Goal: Entertainment & Leisure: Consume media (video, audio)

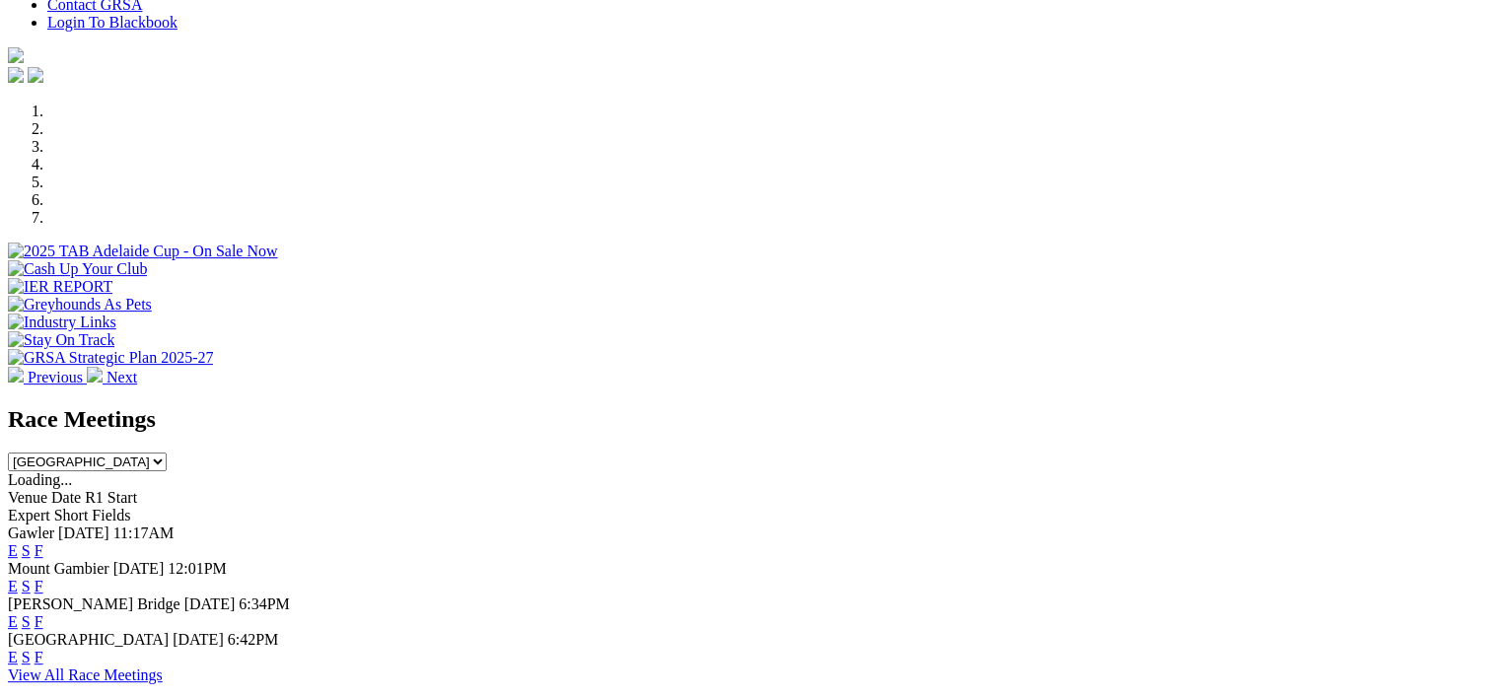
scroll to position [523, 0]
click at [43, 540] on link "F" at bounding box center [39, 548] width 9 height 17
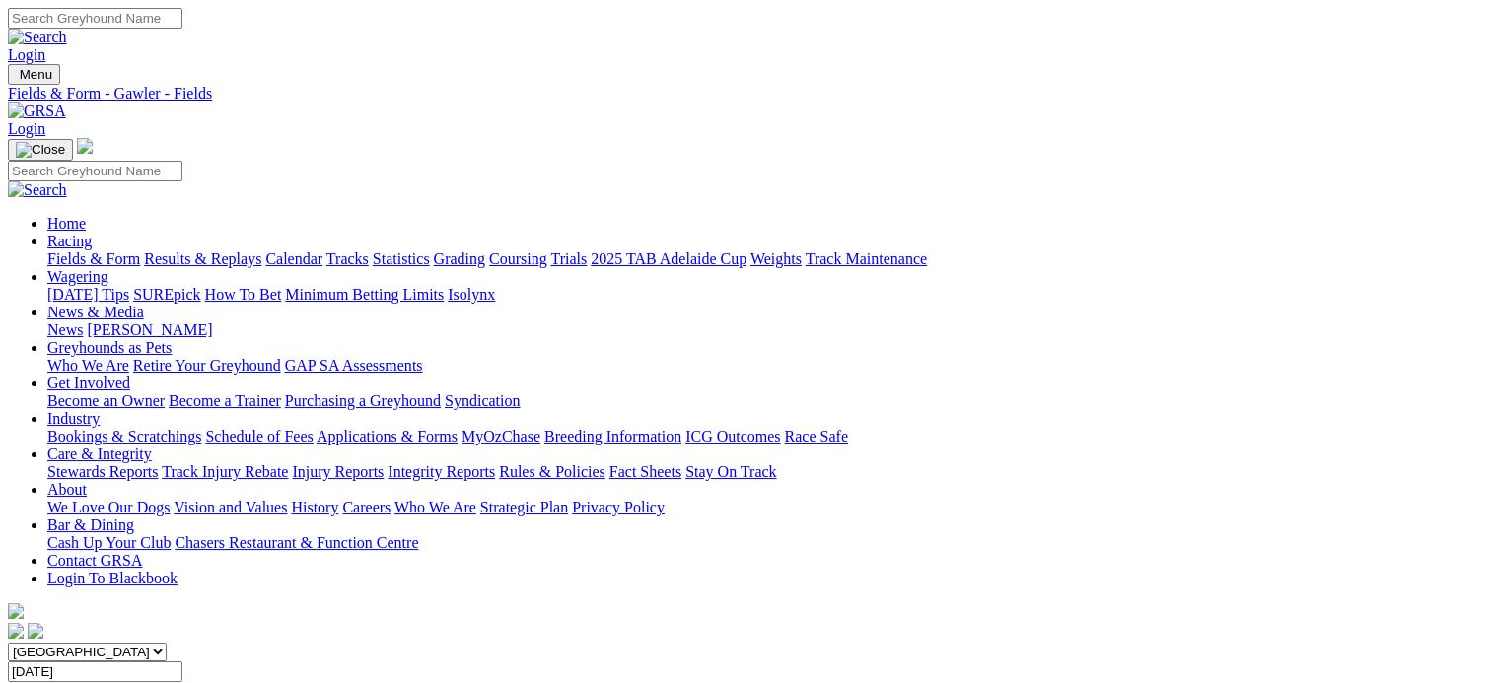
click at [256, 250] on link "Results & Replays" at bounding box center [202, 258] width 117 height 17
click at [144, 682] on span "10 races" at bounding box center [118, 690] width 52 height 17
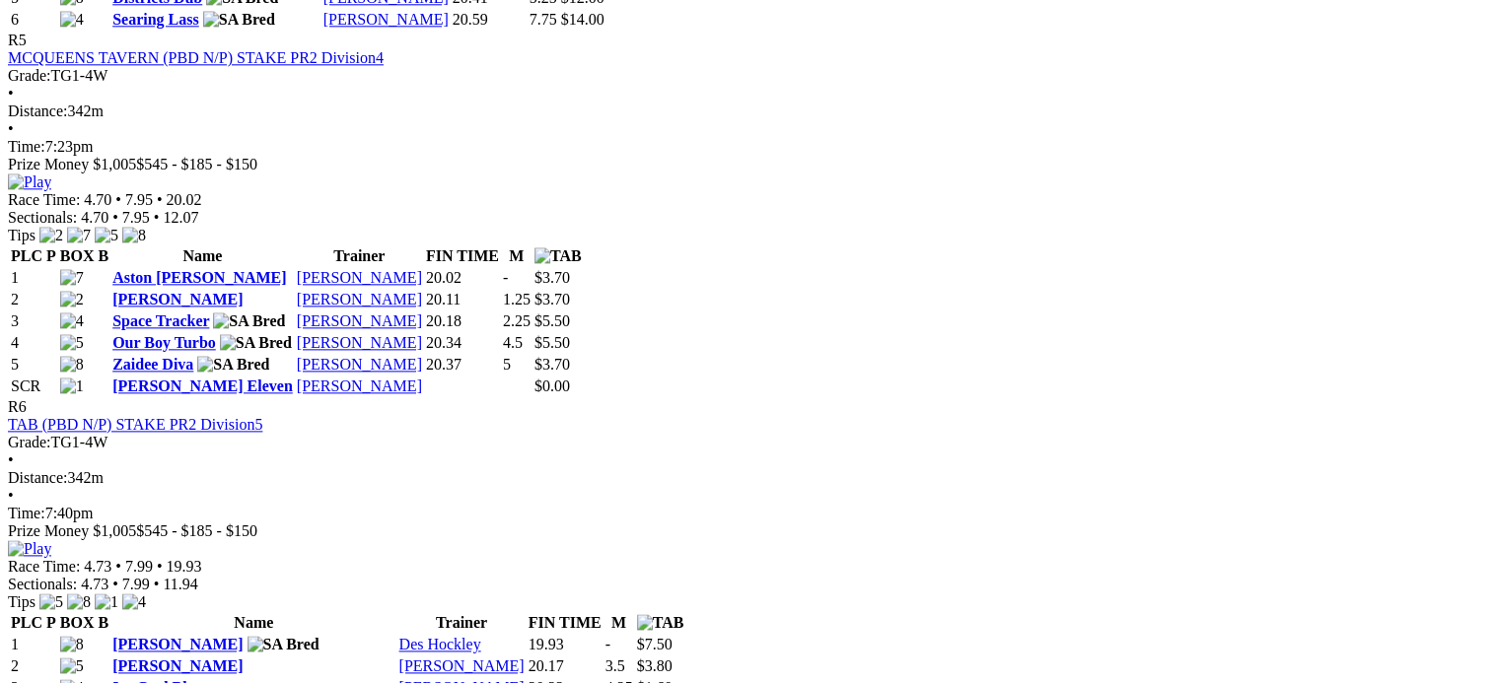
scroll to position [2386, 0]
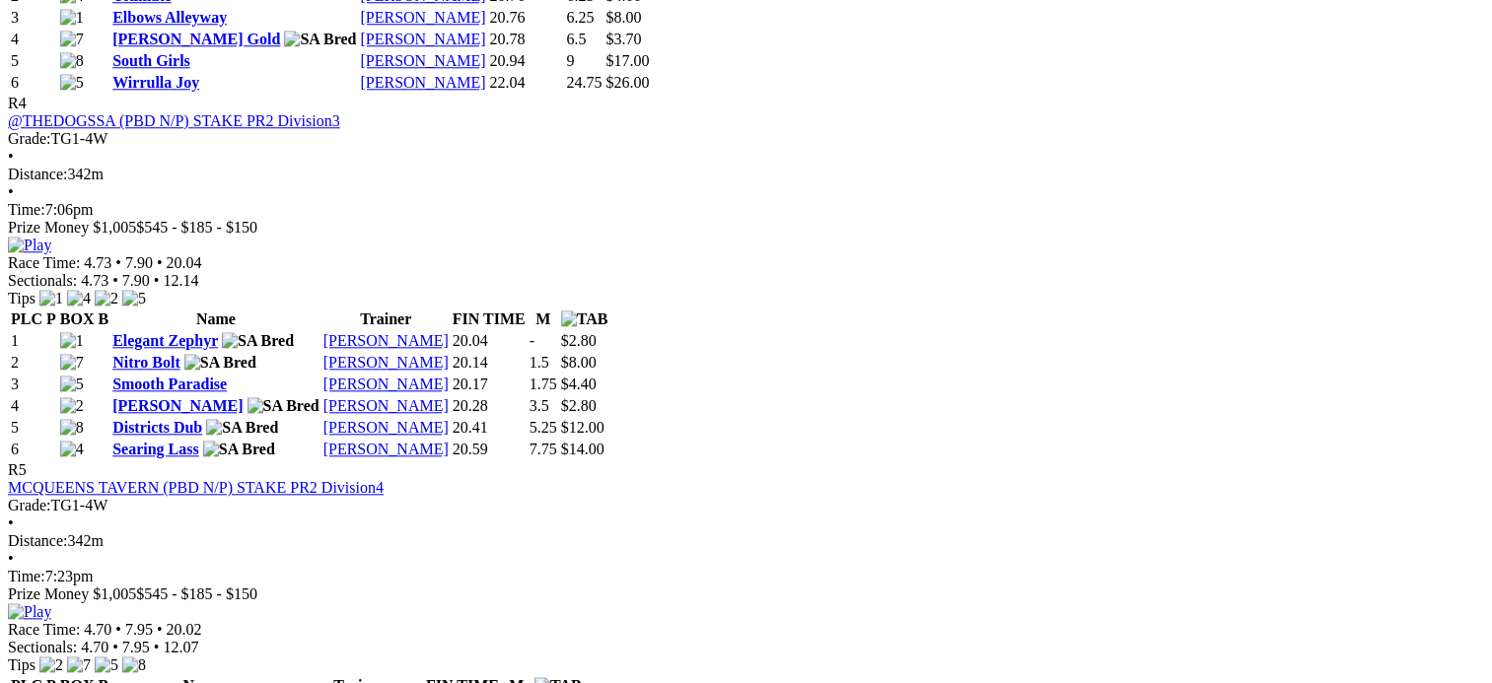
scroll to position [1957, 0]
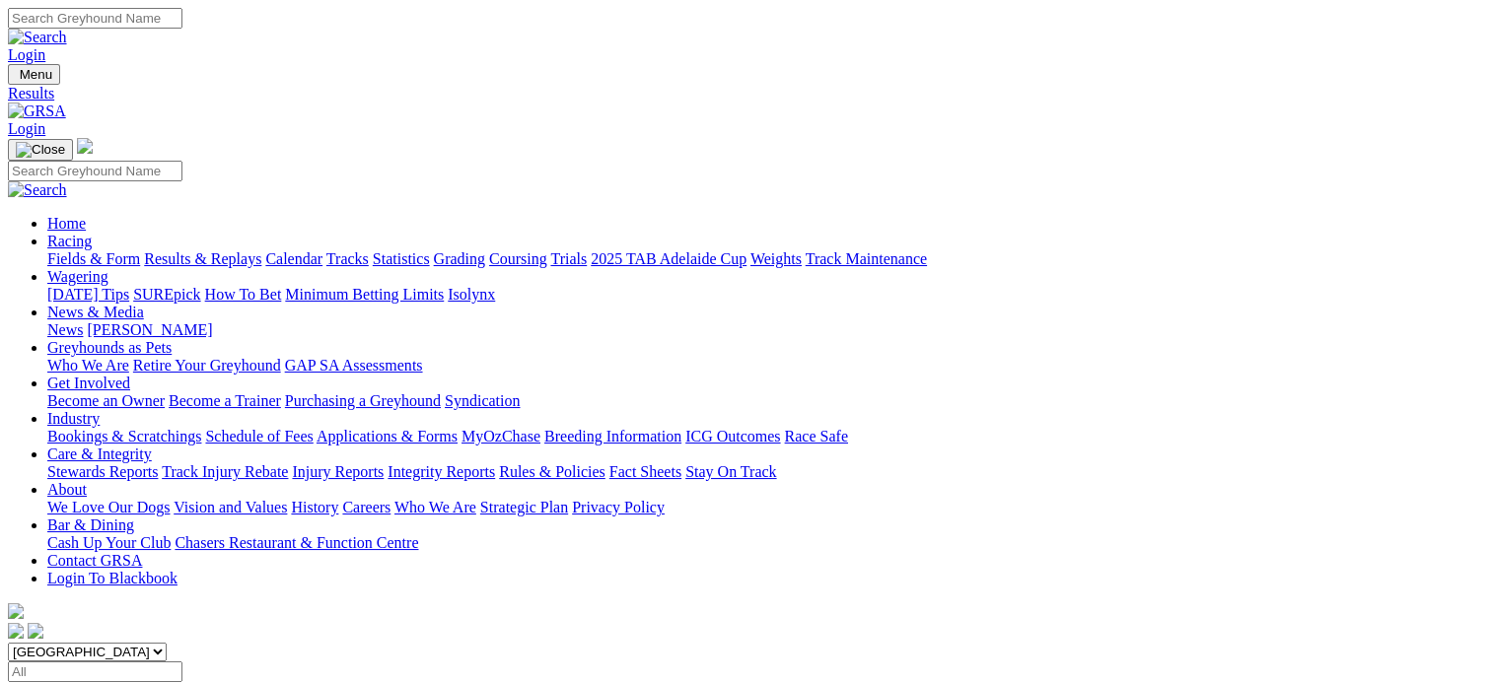
click at [106, 250] on link "Fields & Form" at bounding box center [93, 258] width 93 height 17
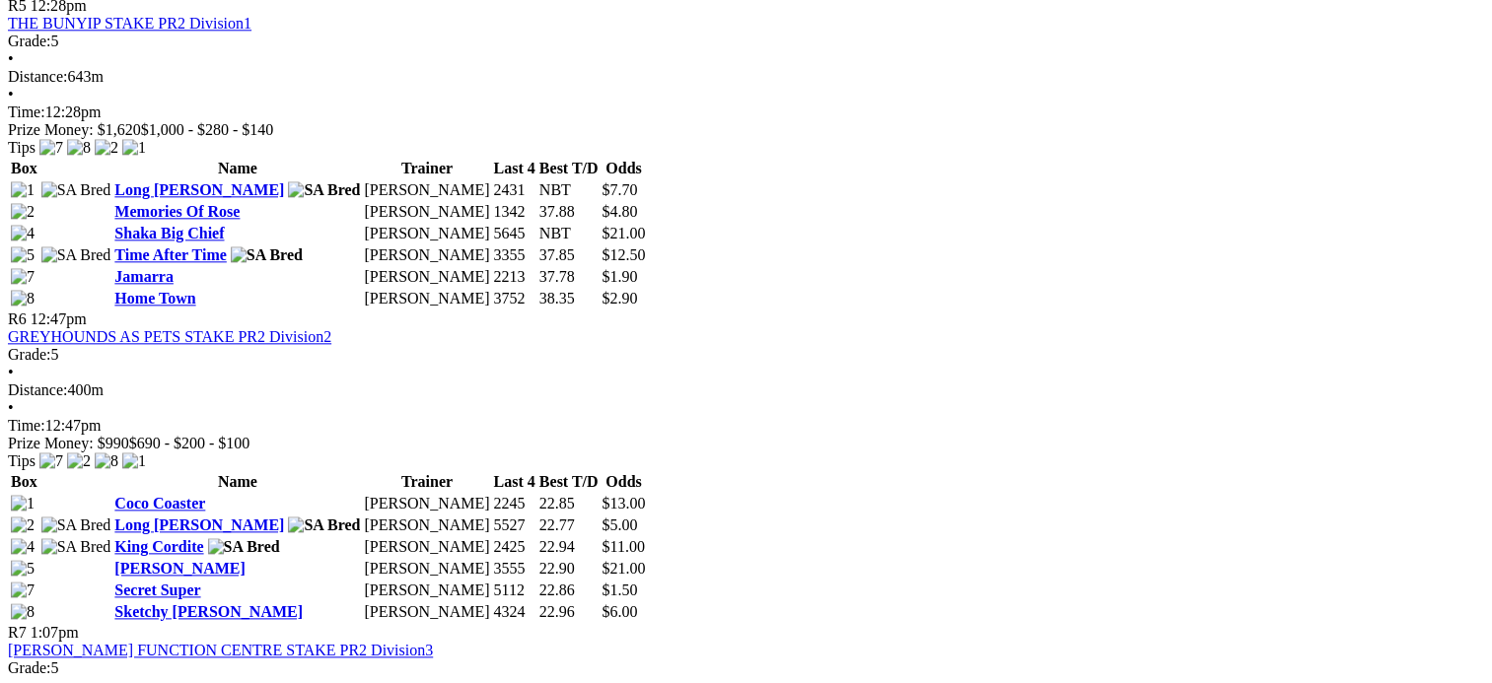
scroll to position [2237, 0]
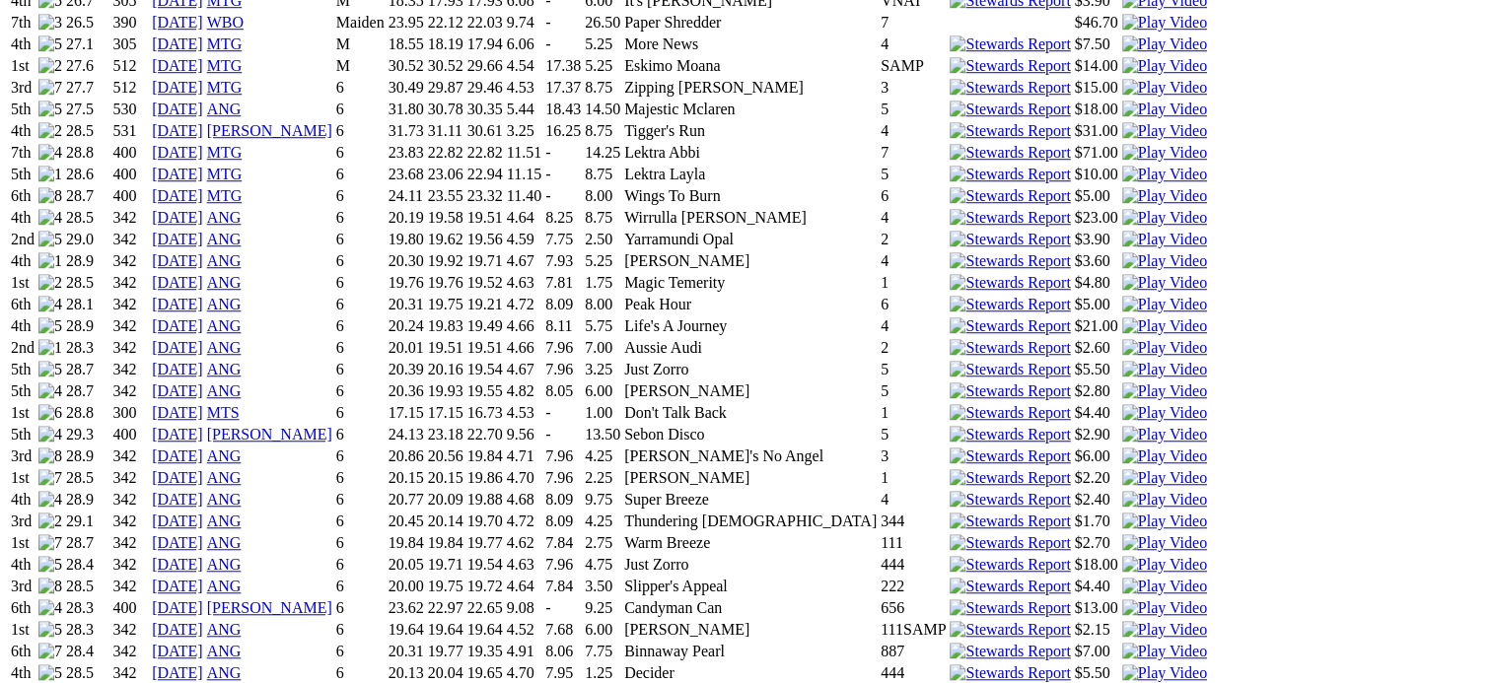
scroll to position [1487, 0]
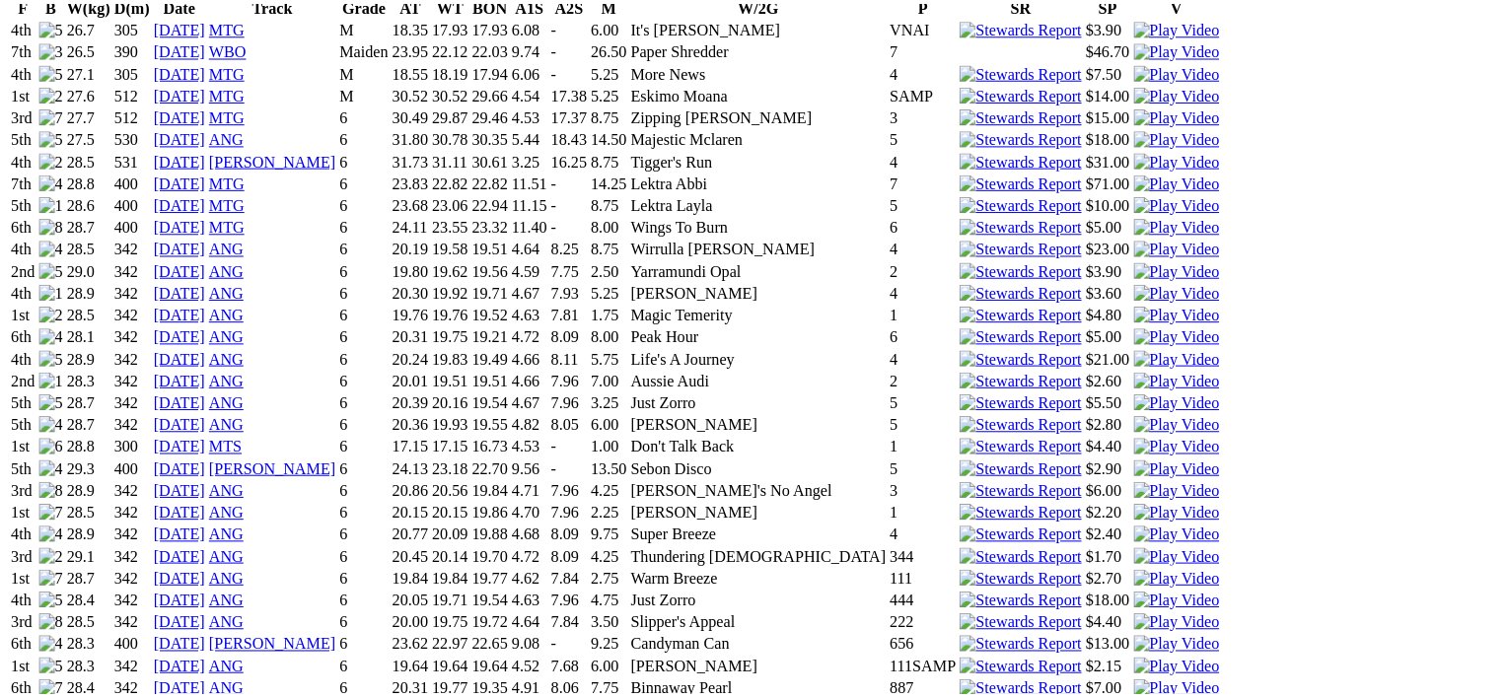
scroll to position [1467, 0]
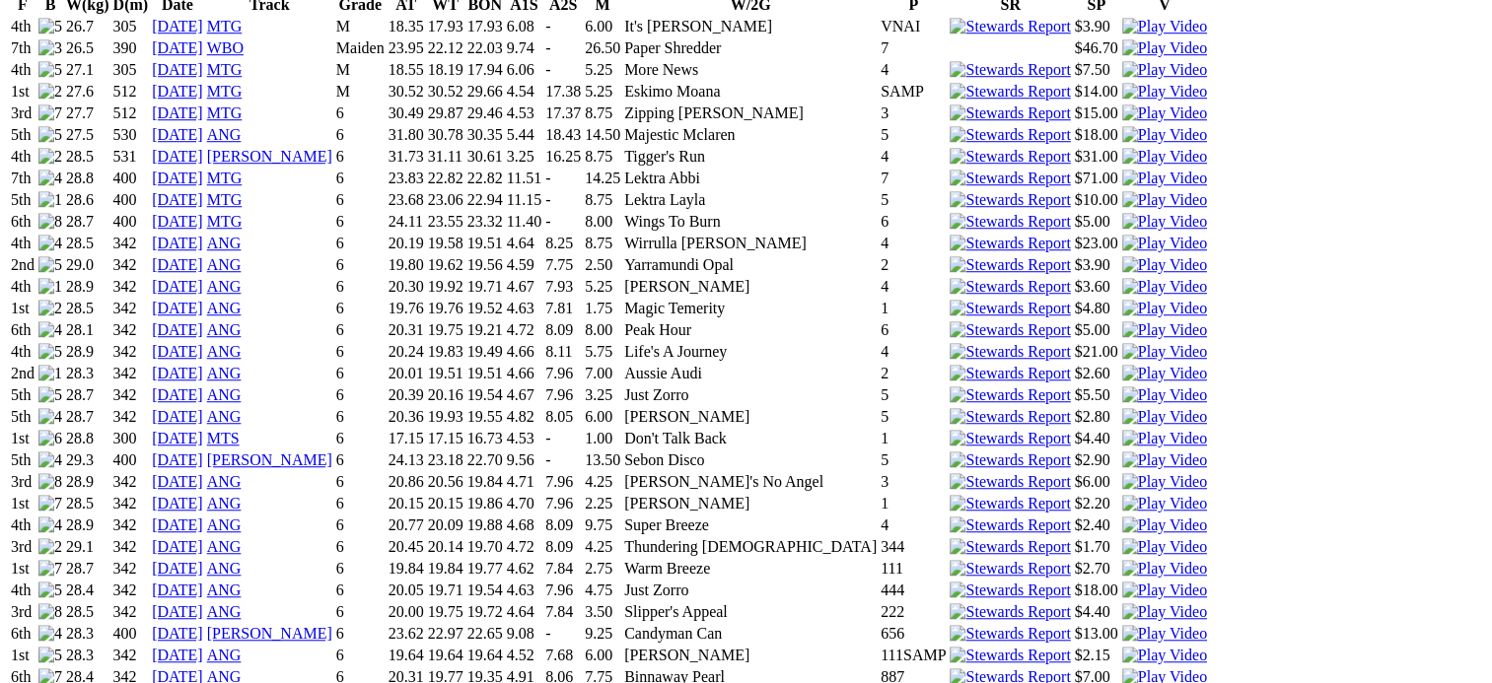
click at [1122, 647] on img at bounding box center [1164, 656] width 85 height 18
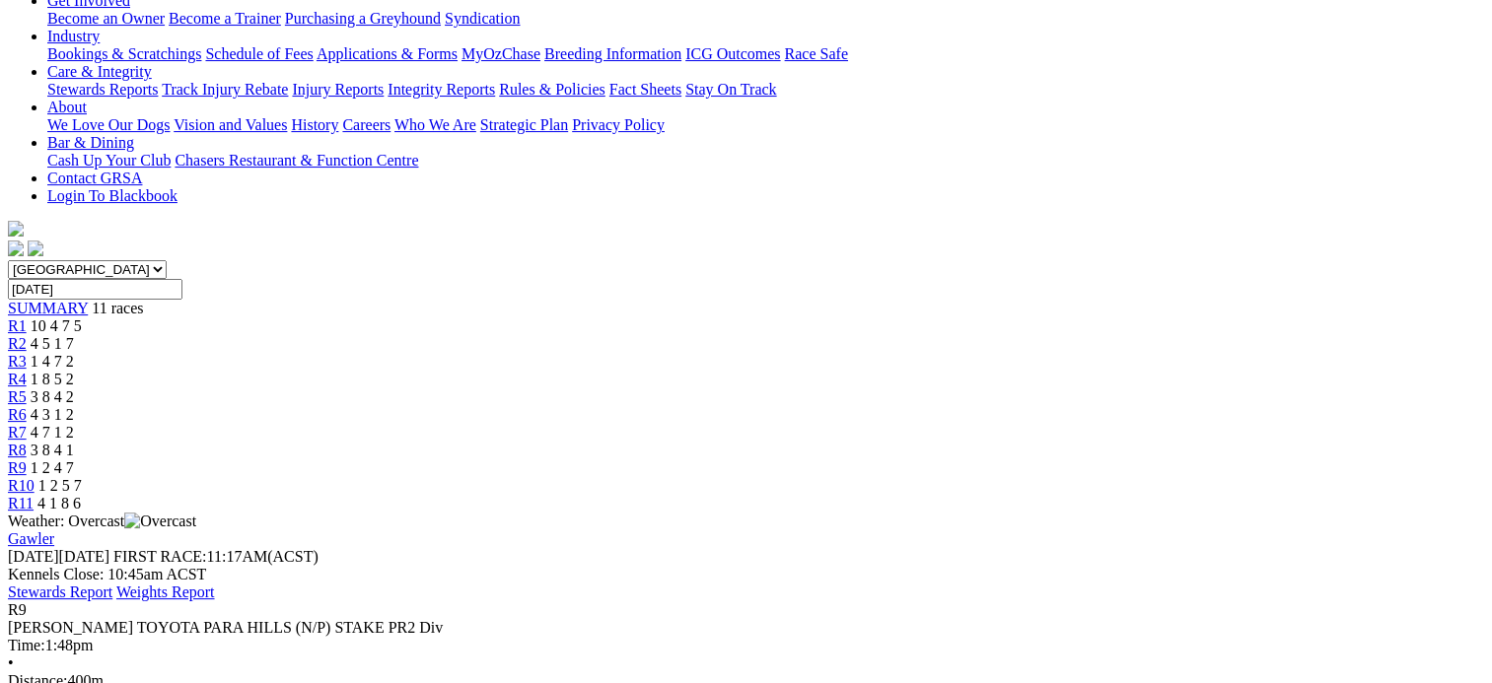
scroll to position [188, 0]
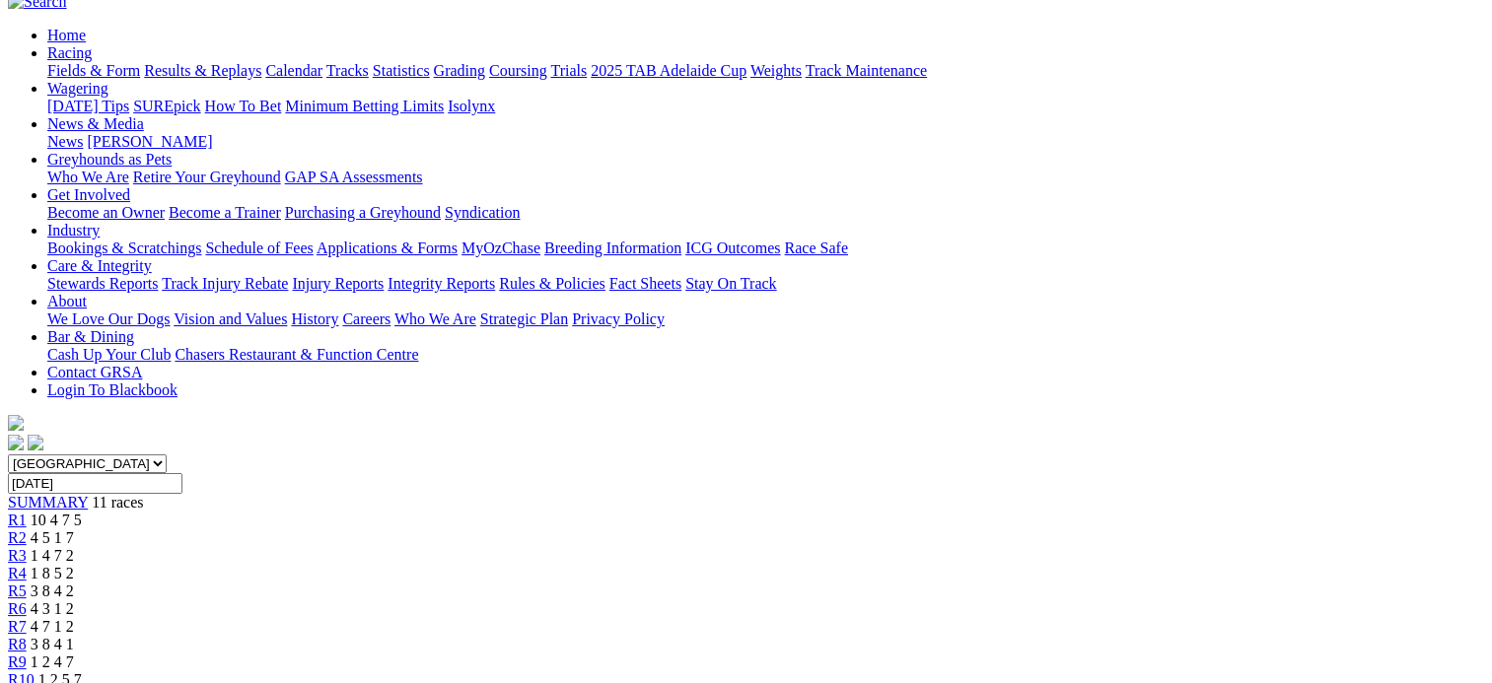
click at [143, 494] on span "11 races" at bounding box center [117, 502] width 51 height 17
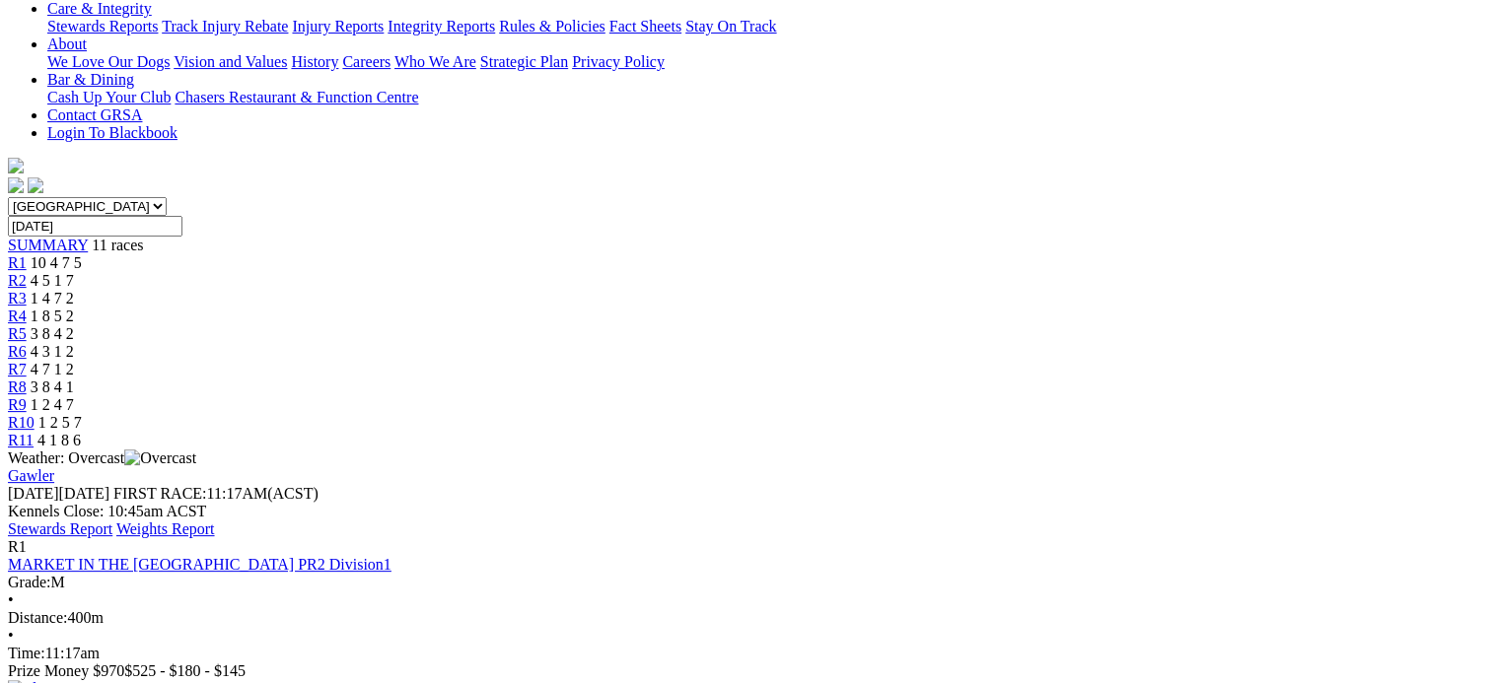
scroll to position [448, 0]
click at [51, 678] on img at bounding box center [29, 687] width 43 height 18
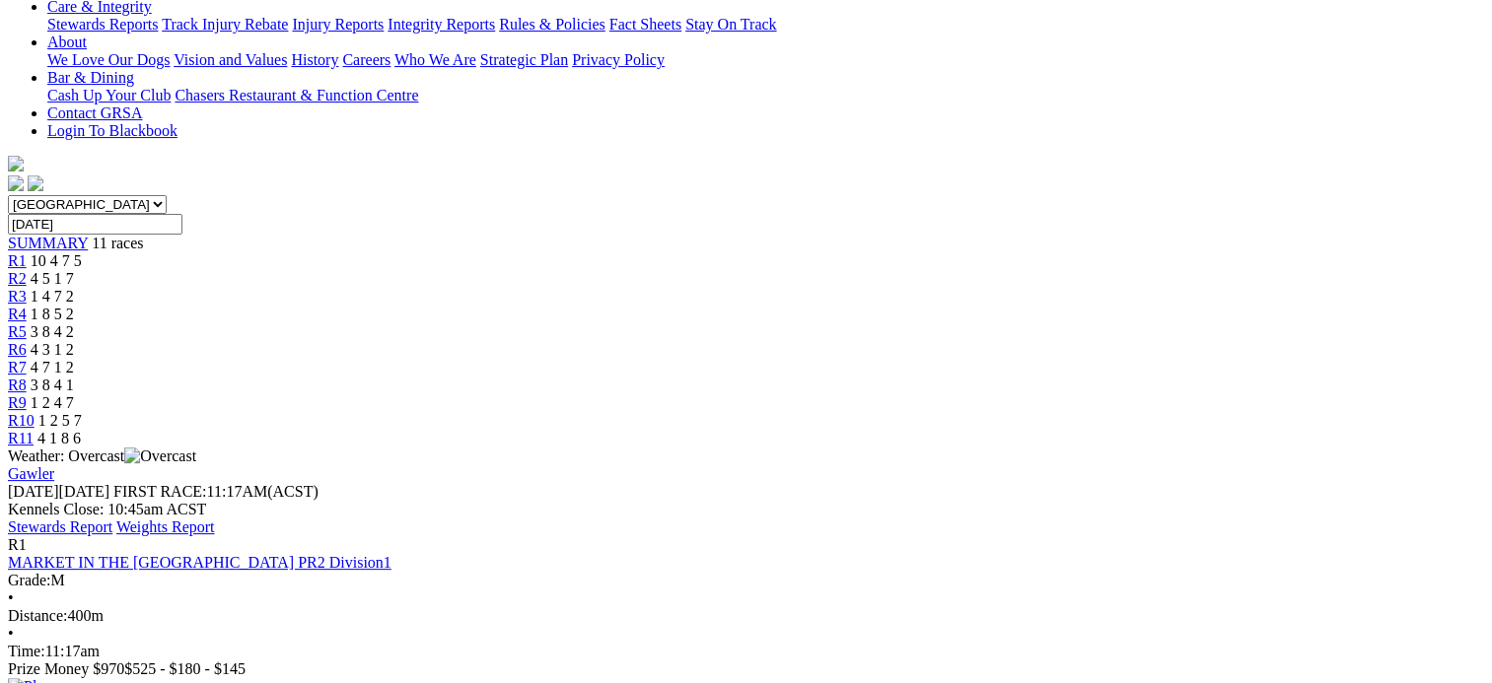
scroll to position [968, 0]
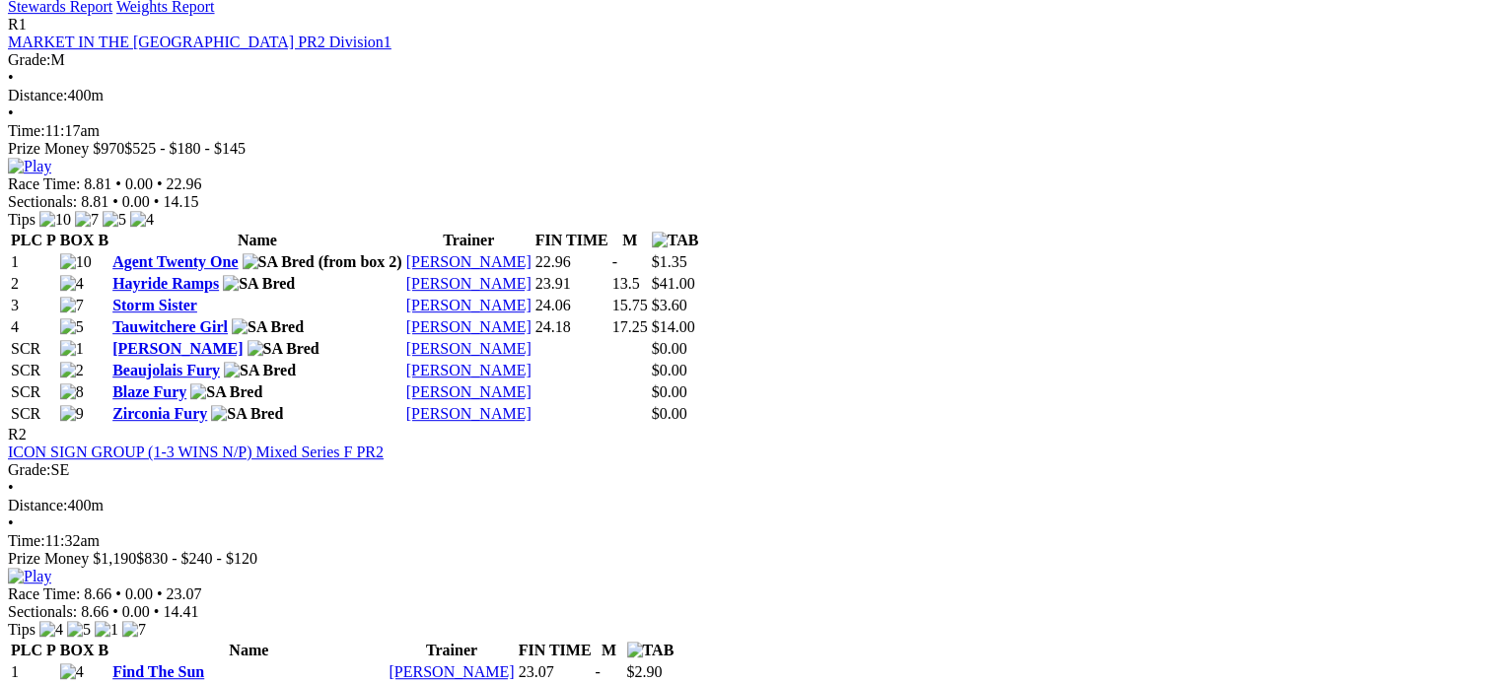
scroll to position [1482, 0]
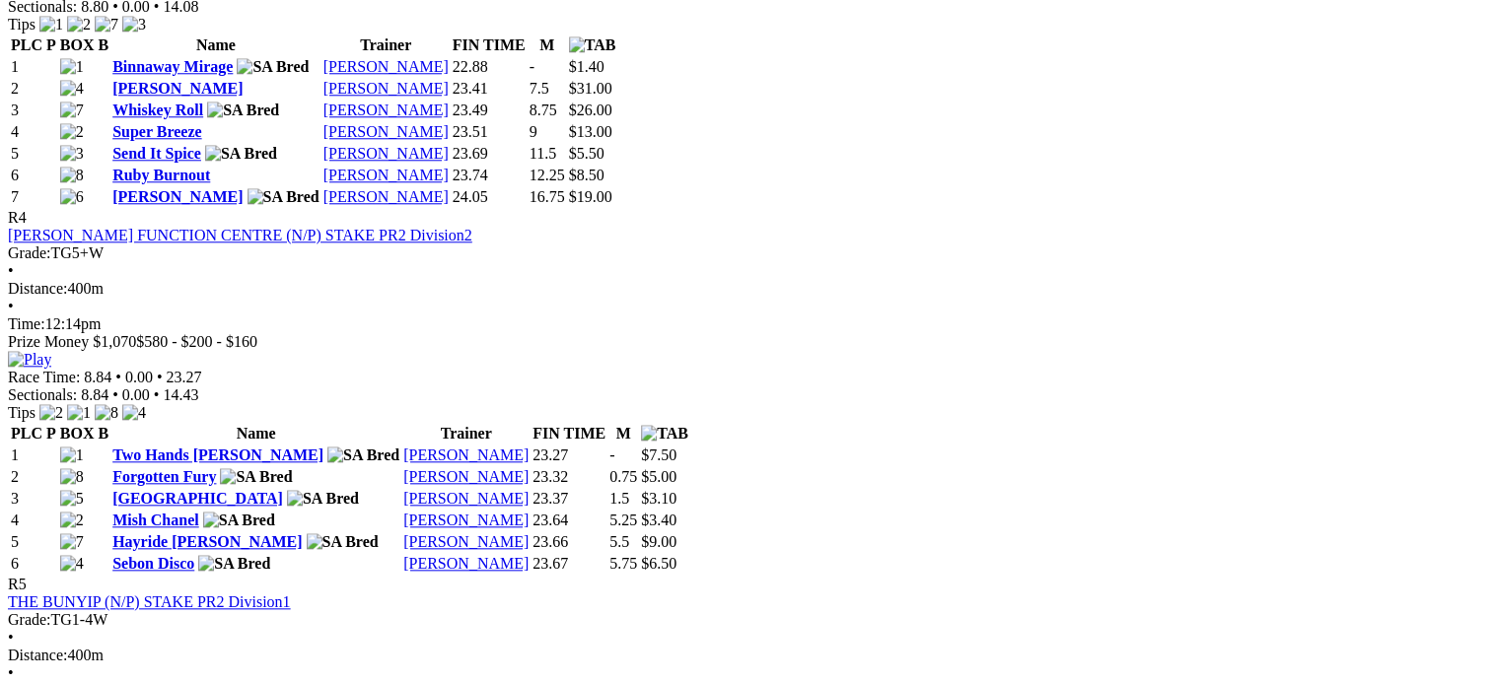
scroll to position [1984, 0]
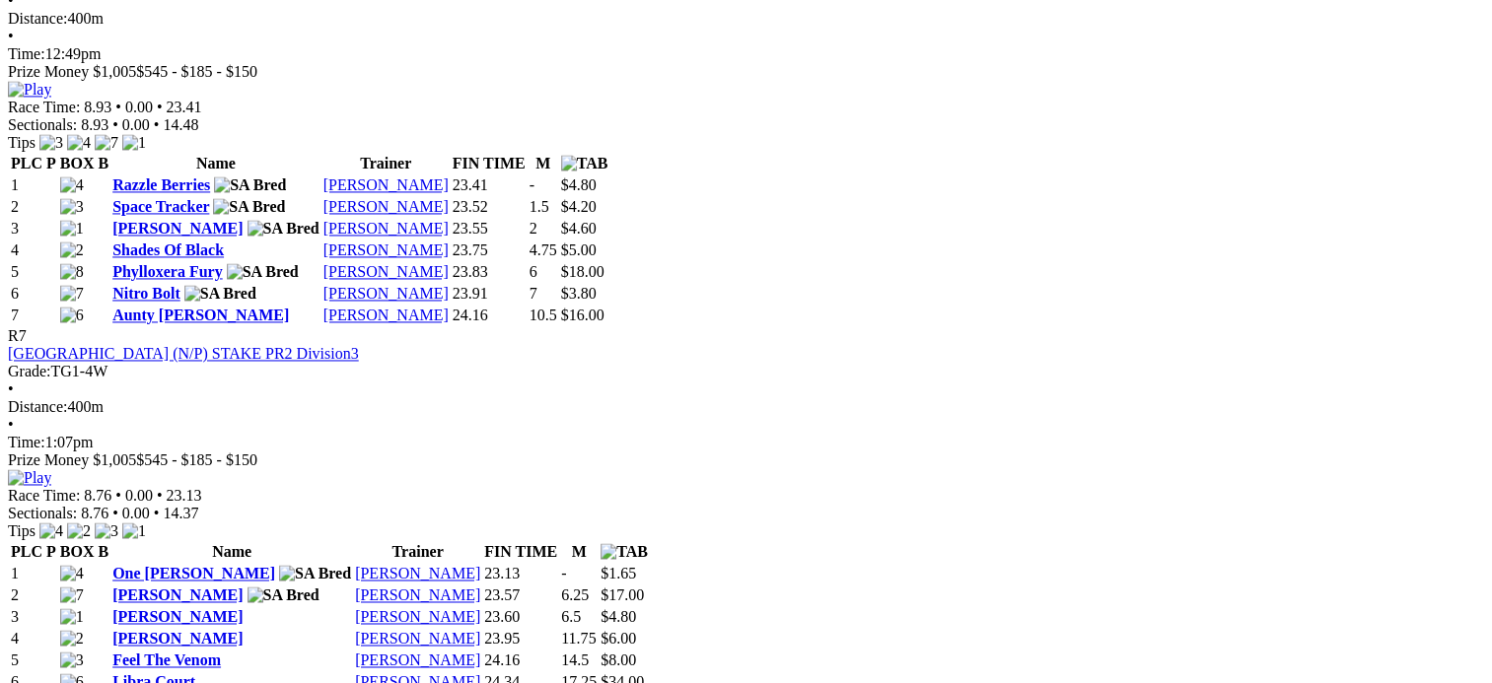
scroll to position [3013, 0]
